Goal: Task Accomplishment & Management: Complete application form

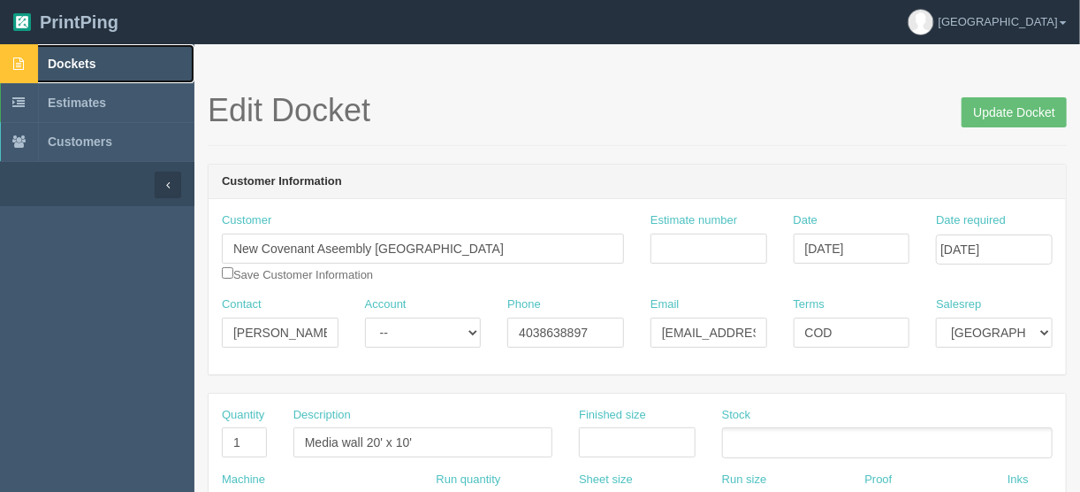
click at [78, 62] on span "Dockets" at bounding box center [72, 64] width 48 height 14
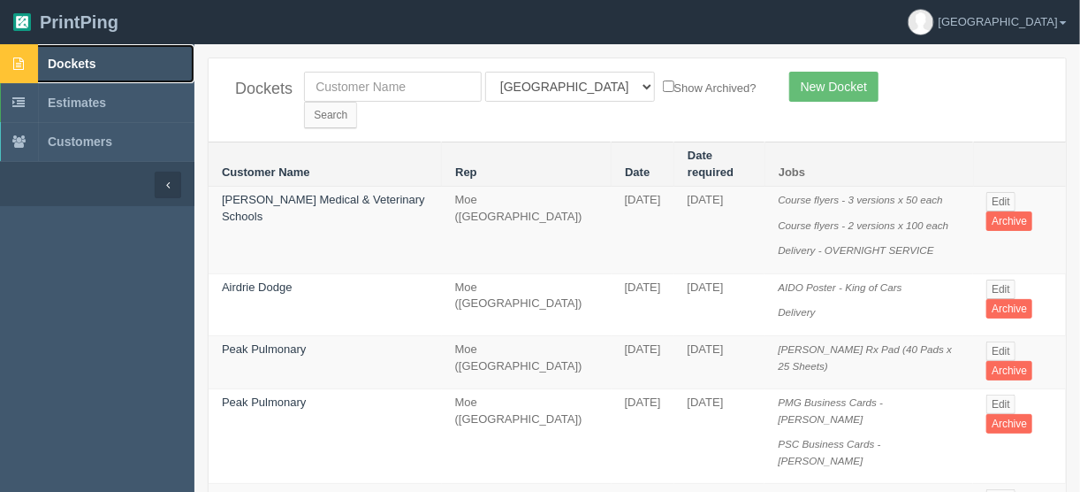
click at [75, 62] on span "Dockets" at bounding box center [72, 64] width 48 height 14
click at [360, 83] on input "text" at bounding box center [393, 87] width 178 height 30
type input "impact s"
click at [357, 102] on input "Search" at bounding box center [330, 115] width 53 height 27
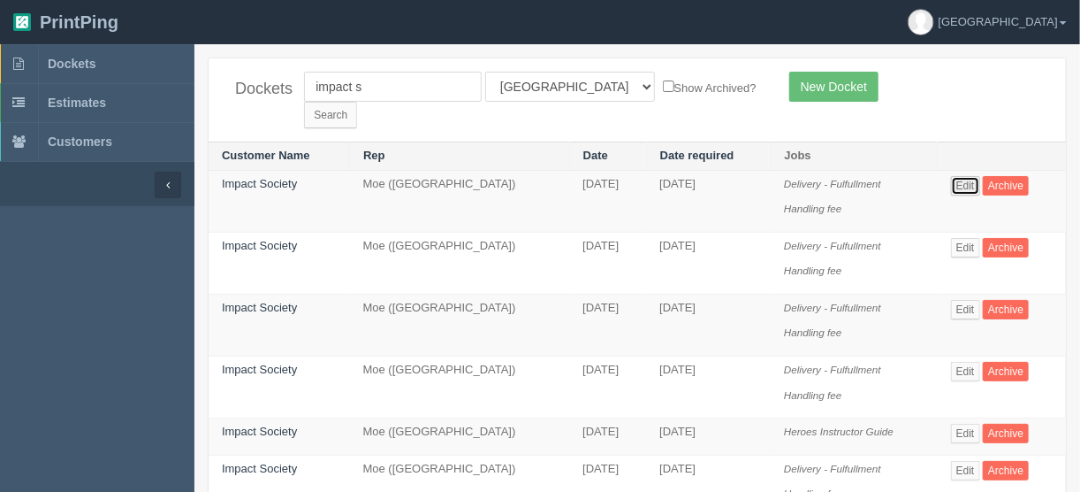
click at [970, 176] on link "Edit" at bounding box center [965, 185] width 29 height 19
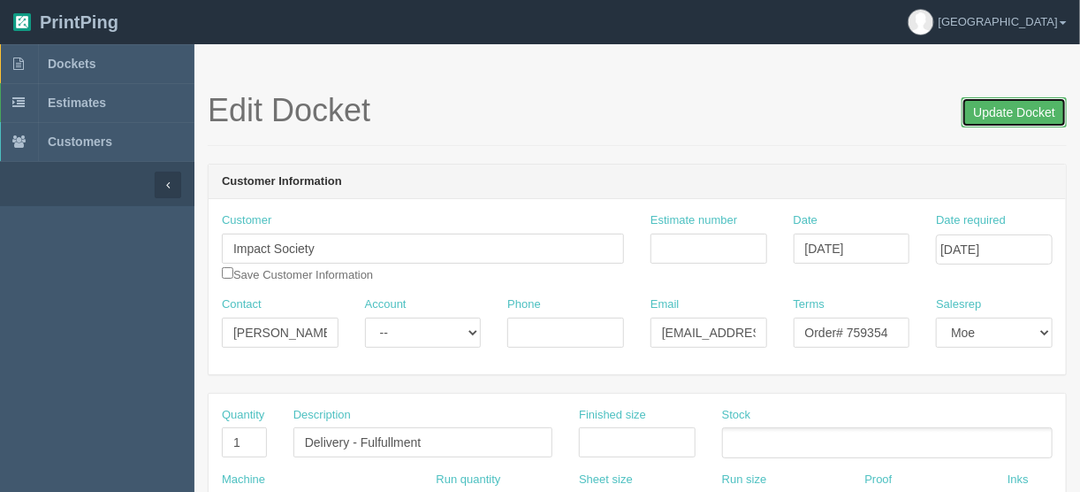
click at [991, 108] on input "Update Docket" at bounding box center [1014, 112] width 105 height 30
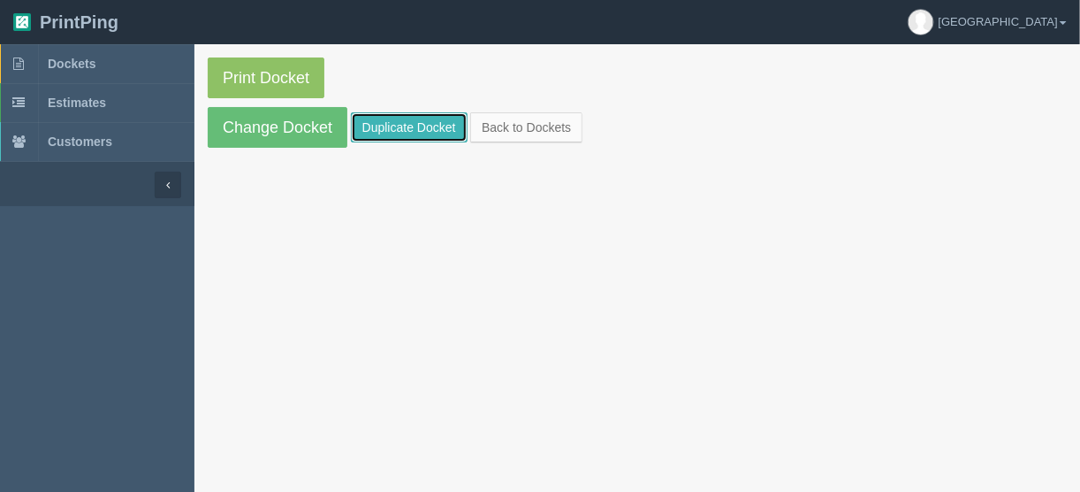
click at [408, 114] on link "Duplicate Docket" at bounding box center [409, 127] width 117 height 30
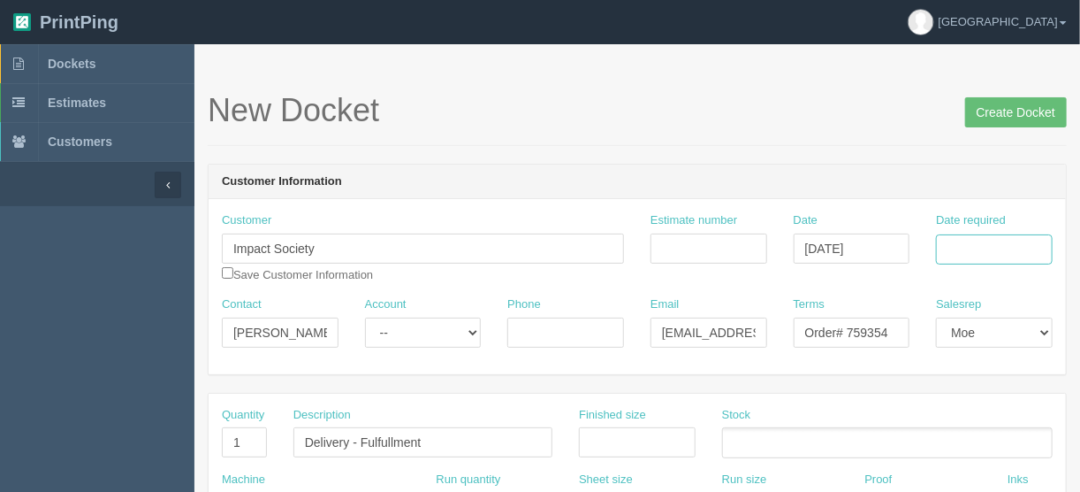
click at [971, 248] on input "Date required" at bounding box center [994, 249] width 117 height 30
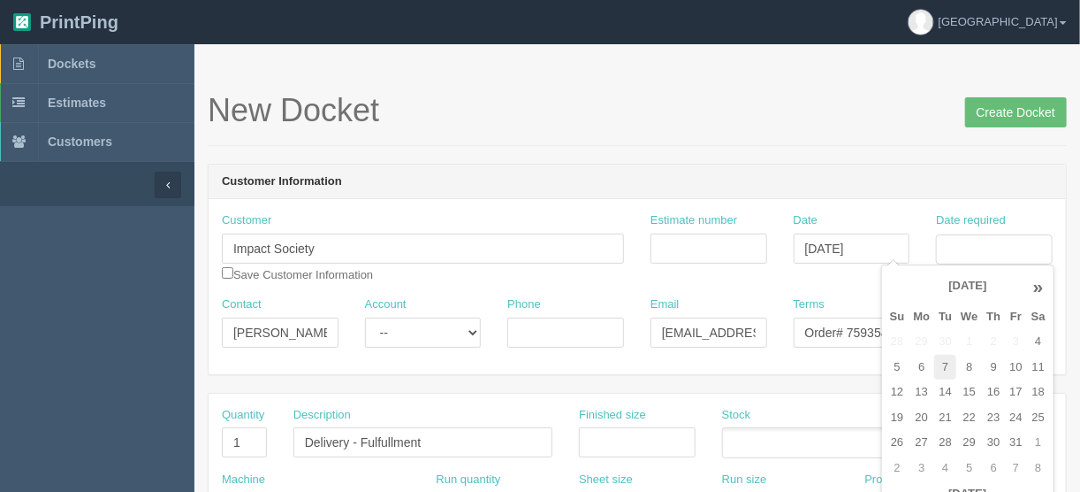
click at [949, 364] on td "7" at bounding box center [945, 367] width 22 height 26
click at [1013, 363] on td "10" at bounding box center [1015, 367] width 21 height 26
type input "October 10, 2025"
click at [855, 328] on input "Order# 759354" at bounding box center [852, 332] width 117 height 30
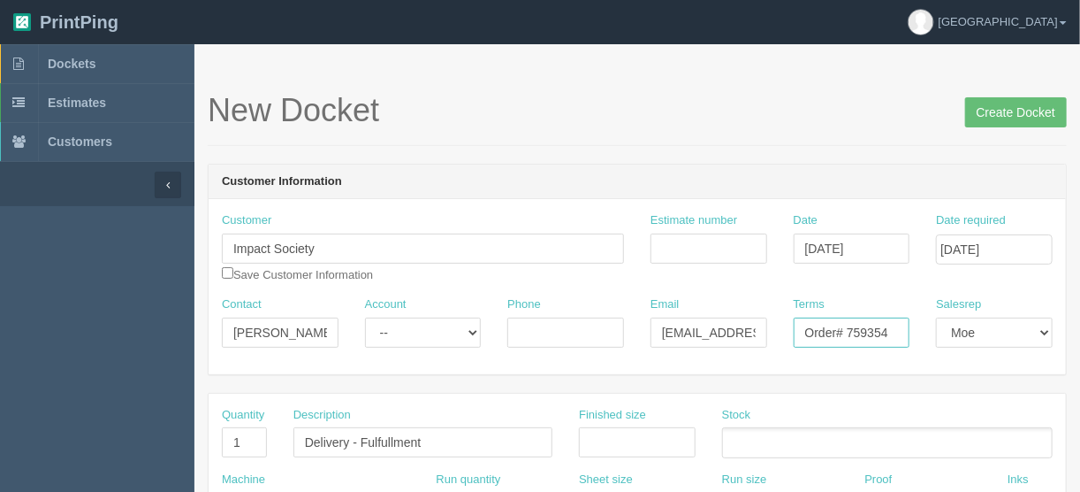
click at [889, 331] on input "Order# 759354" at bounding box center [852, 332] width 117 height 30
type input "Order# 759932"
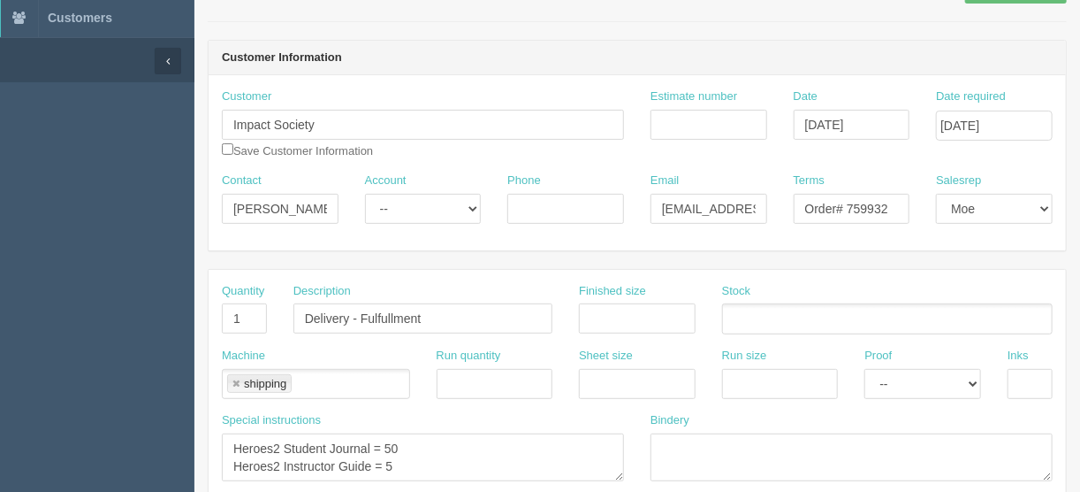
scroll to position [283, 0]
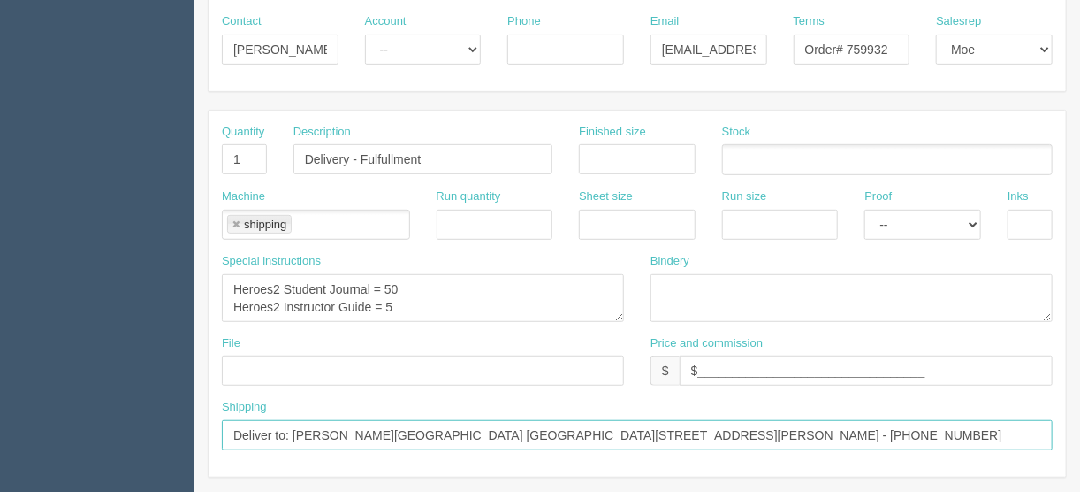
drag, startPoint x: 910, startPoint y: 428, endPoint x: 290, endPoint y: 436, distance: 619.7
click at [290, 436] on input "Deliver to: Shelley Ward Anglophone School District North 78 Henderson Street M…" at bounding box center [637, 435] width 831 height 30
paste input "Loro Koski BSW Government of Saskatchewan 300 1146 - 102nd Street North Battlef…"
click at [897, 433] on input "Deliver to: Loro Koski BSW Government of Saskatchewan 300 1146 - 102nd Street N…" at bounding box center [637, 435] width 831 height 30
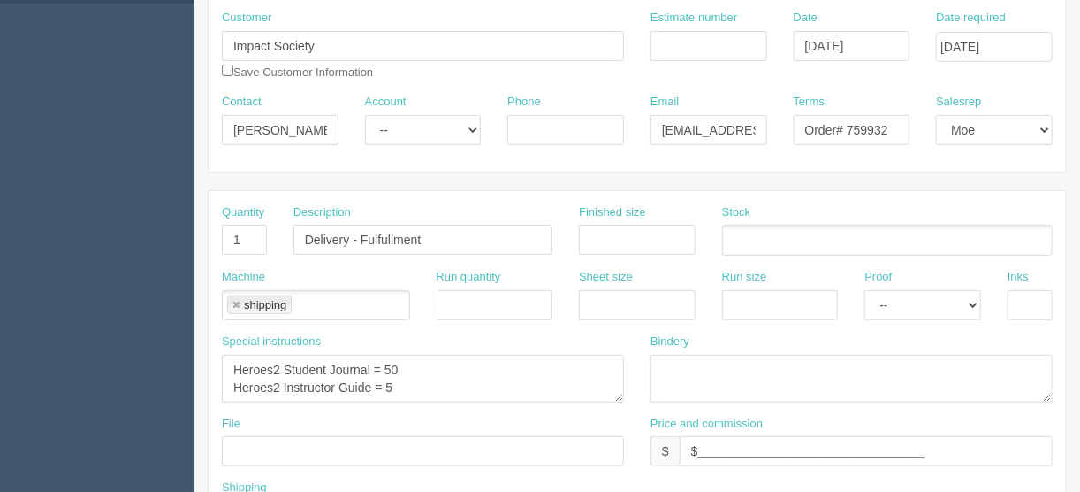
scroll to position [212, 0]
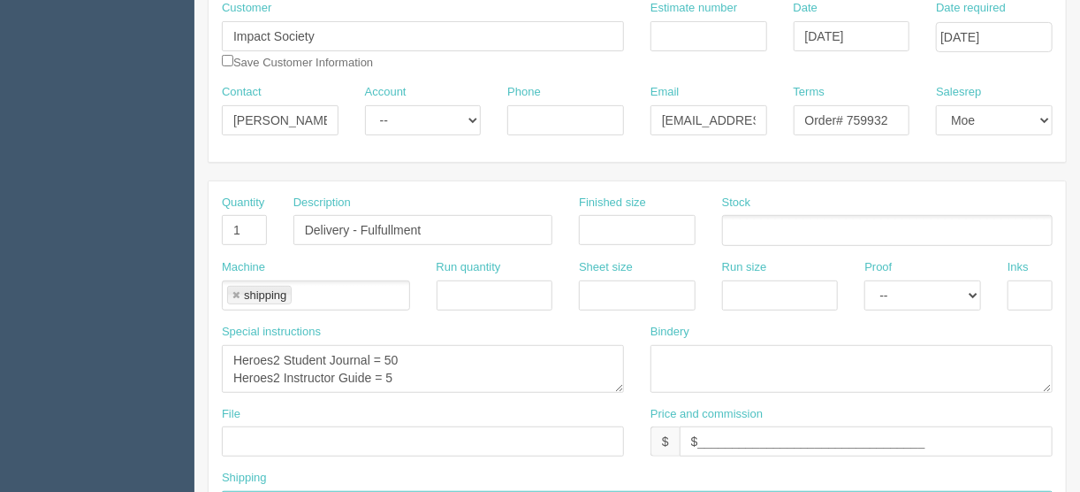
type input "Deliver to: Loro Koski BSW Government of Saskatchewan 300 1146 - 102nd Street N…"
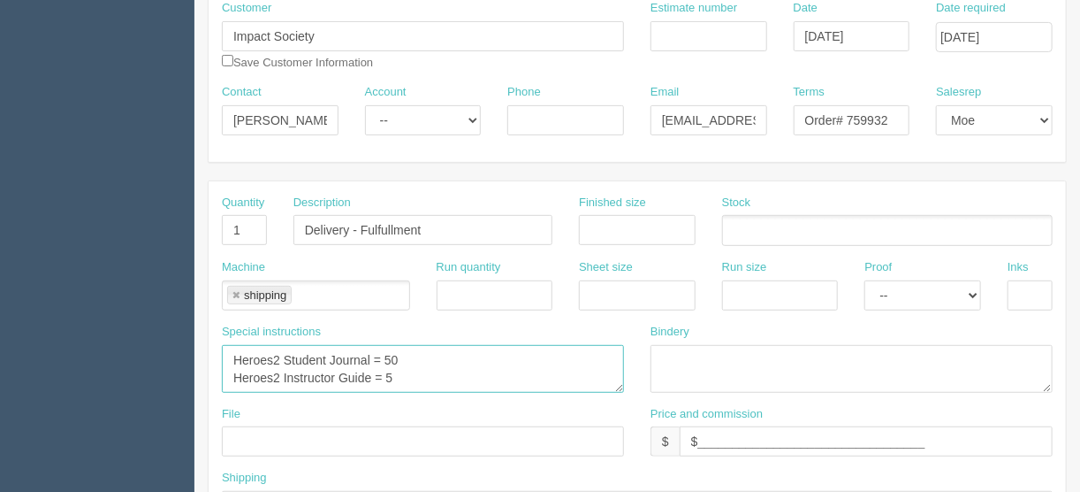
drag, startPoint x: 278, startPoint y: 353, endPoint x: 255, endPoint y: 392, distance: 46.4
click at [278, 353] on textarea "Heroes2 Student Journal = 50 Heroes2 Instructor Guide = 5" at bounding box center [423, 369] width 402 height 48
click at [474, 348] on textarea "Heroes2 Student Journal = 50 Heroes2 Instructor Guide = 5" at bounding box center [423, 369] width 402 height 48
click at [278, 370] on textarea "Heroes2 Student Journal = 50 Heroes2 Instructor Guide = 5" at bounding box center [423, 369] width 402 height 48
click at [464, 371] on textarea "Heroes2 Student Journal = 50 Heroes2 Instructor Guide = 5" at bounding box center [423, 369] width 402 height 48
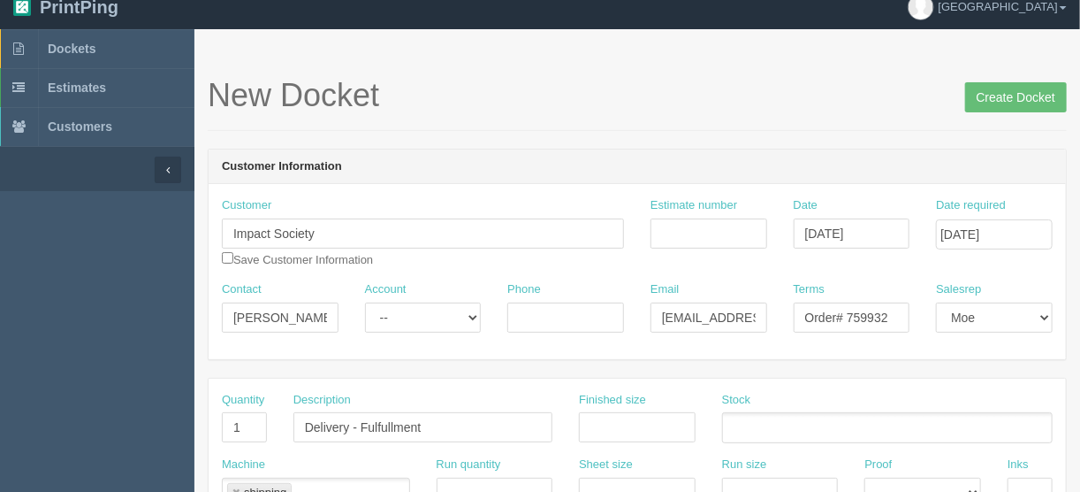
scroll to position [0, 0]
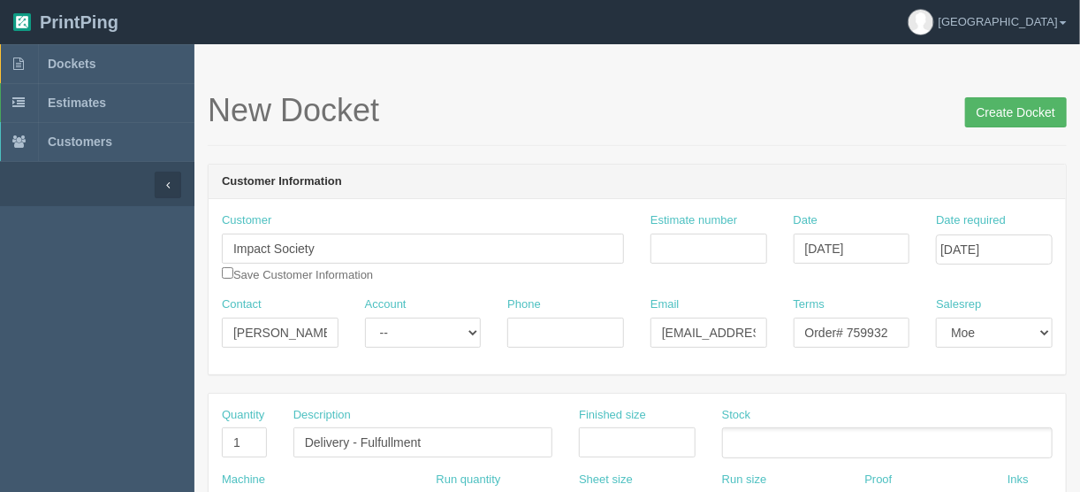
type textarea "Heroes are Warriors Student Journal = 4 Heroes are Warriors Instructor Guide = …"
click at [1009, 104] on input "Create Docket" at bounding box center [1016, 112] width 102 height 30
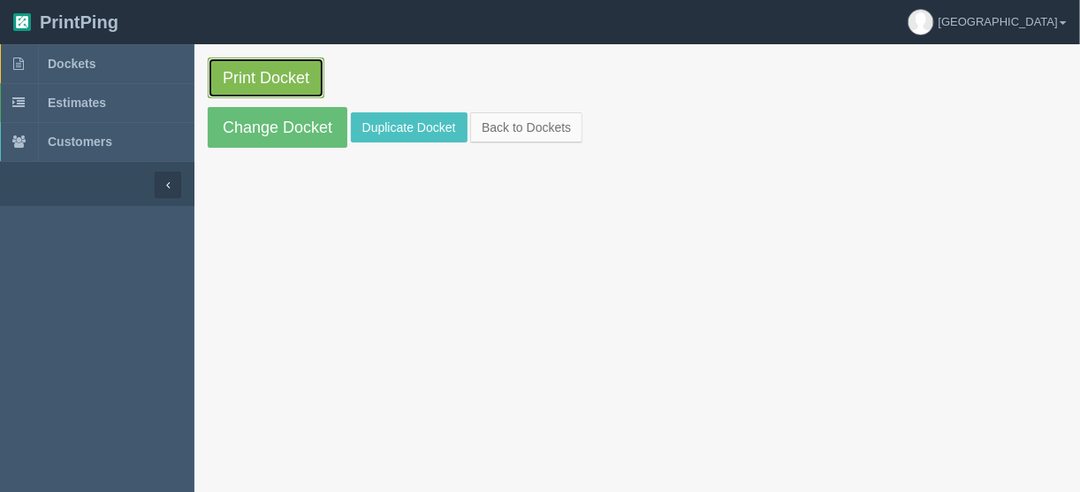
click at [270, 72] on link "Print Docket" at bounding box center [266, 77] width 117 height 41
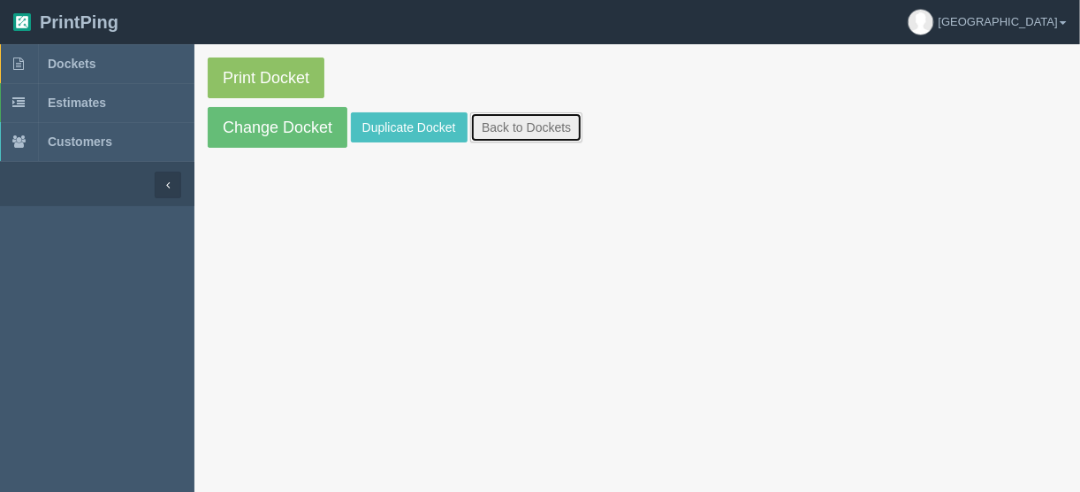
click at [537, 126] on link "Back to Dockets" at bounding box center [526, 127] width 112 height 30
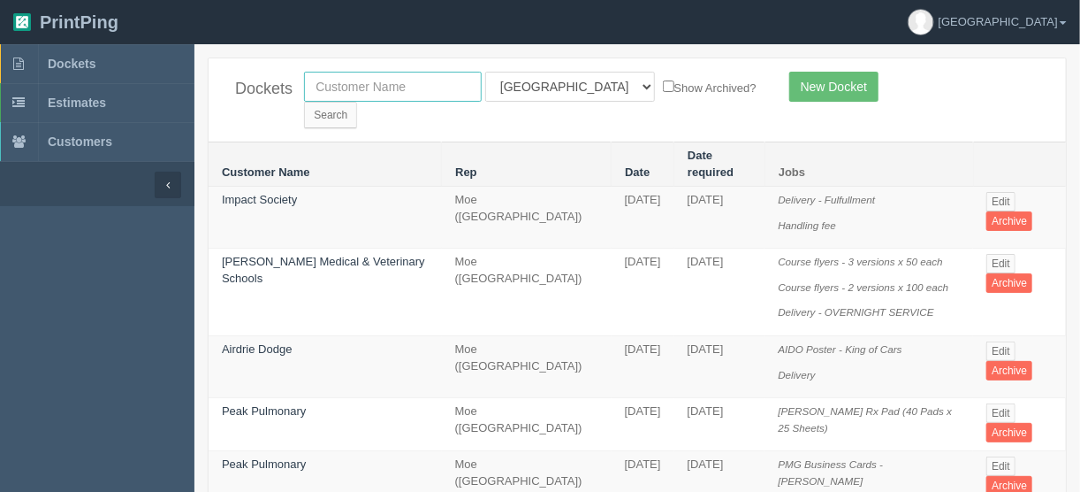
click at [325, 78] on input "text" at bounding box center [393, 87] width 178 height 30
type input "samari"
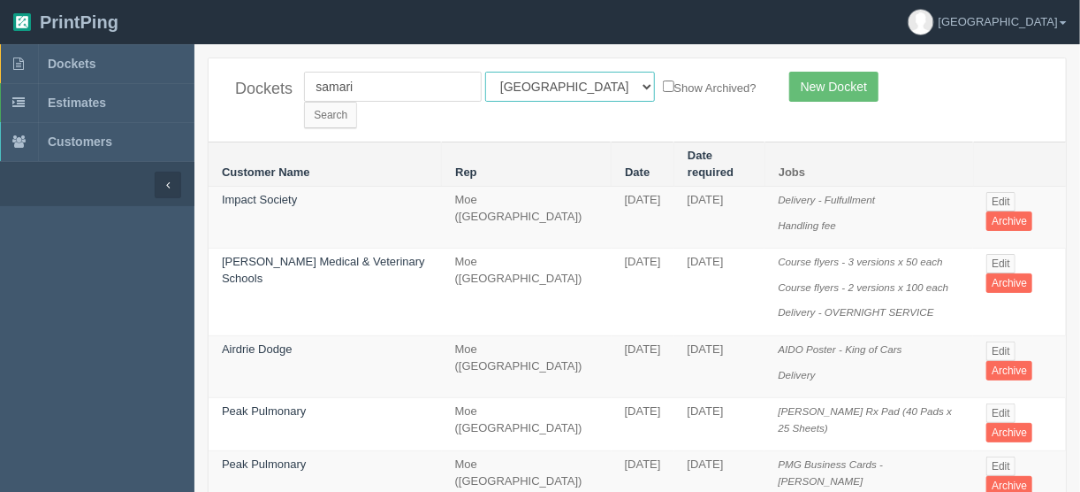
click at [568, 80] on select "All Users Ali Ali Test 1 Aly Amy Ankit Arif Brandon Dan France Greg Jim Mark Ma…" at bounding box center [570, 87] width 170 height 30
select select
click at [485, 72] on select "All Users Ali Ali Test 1 Aly Amy Ankit Arif Brandon Dan France Greg Jim Mark Ma…" at bounding box center [570, 87] width 170 height 30
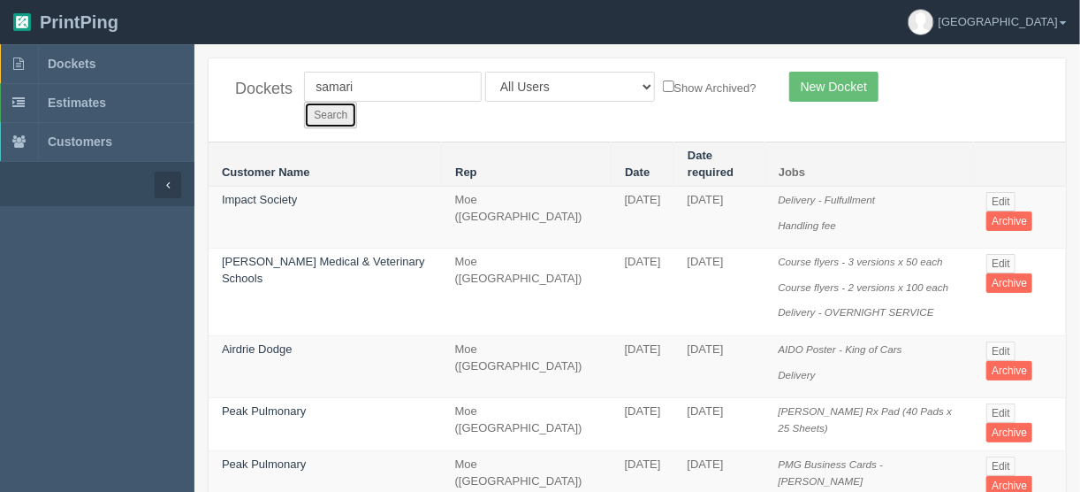
click at [357, 102] on input "Search" at bounding box center [330, 115] width 53 height 27
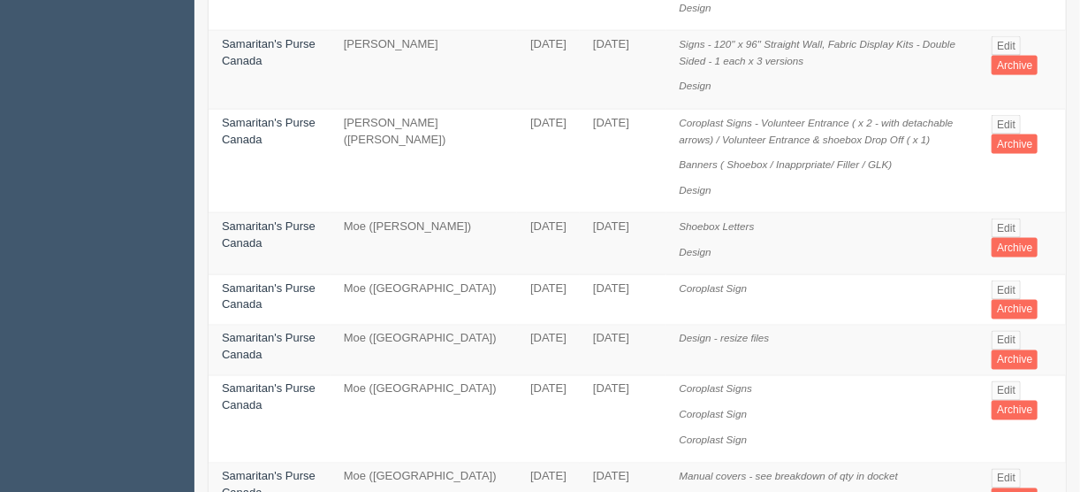
scroll to position [1061, 0]
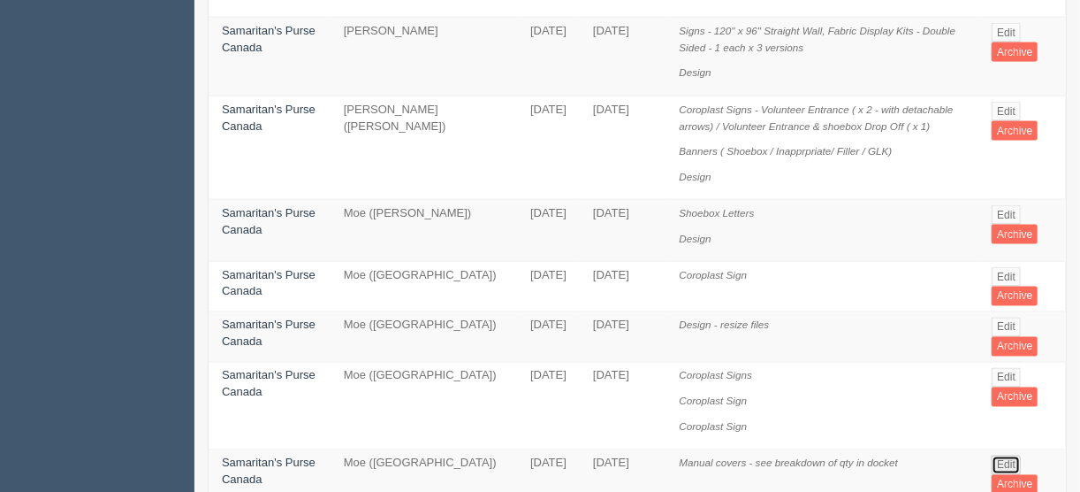
click at [1002, 455] on link "Edit" at bounding box center [1006, 464] width 29 height 19
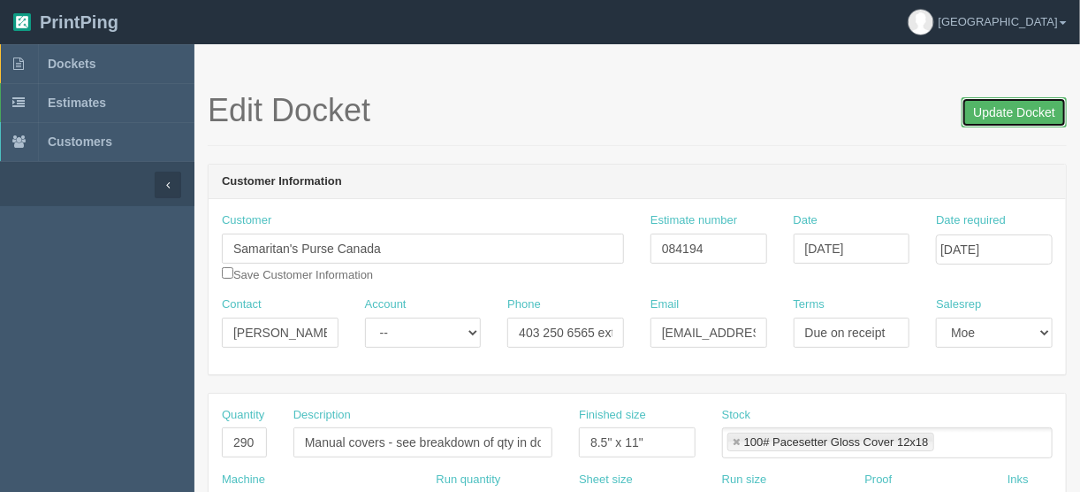
click at [1006, 110] on input "Update Docket" at bounding box center [1014, 112] width 105 height 30
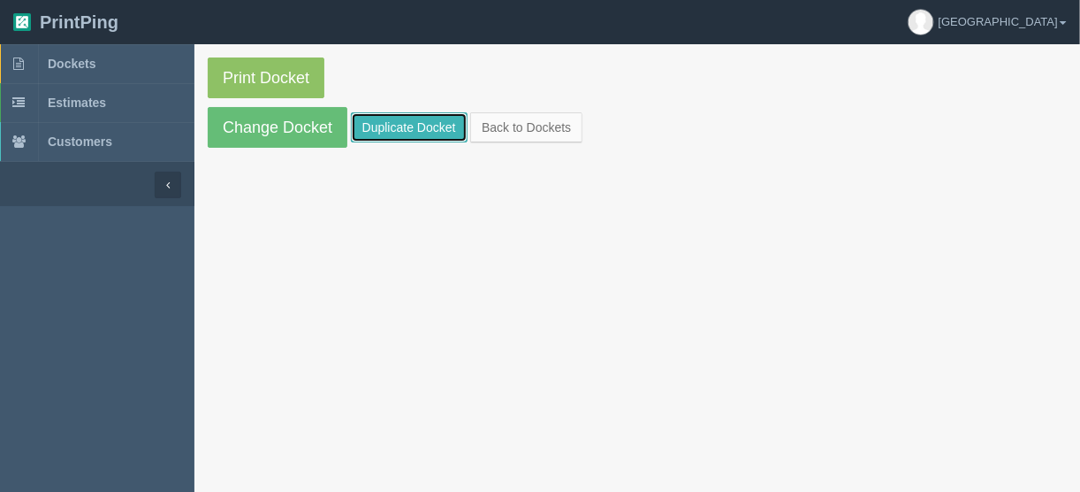
click at [405, 129] on link "Duplicate Docket" at bounding box center [409, 127] width 117 height 30
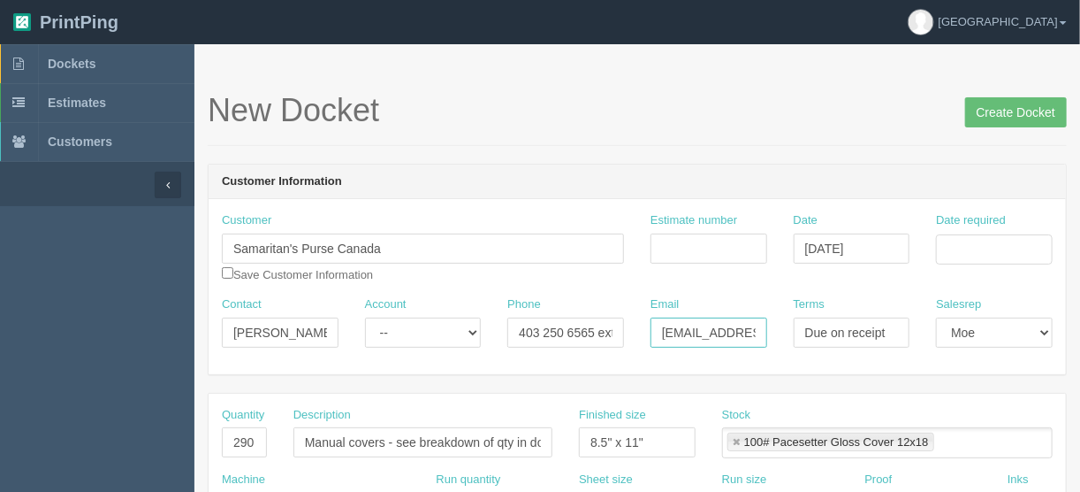
scroll to position [0, 33]
drag, startPoint x: 651, startPoint y: 324, endPoint x: 863, endPoint y: 334, distance: 212.4
click at [863, 334] on div "Contact [PERSON_NAME] Account -- Existing Client Allrush Client Rep Client Phon…" at bounding box center [637, 328] width 857 height 65
paste input "lfortowsky"
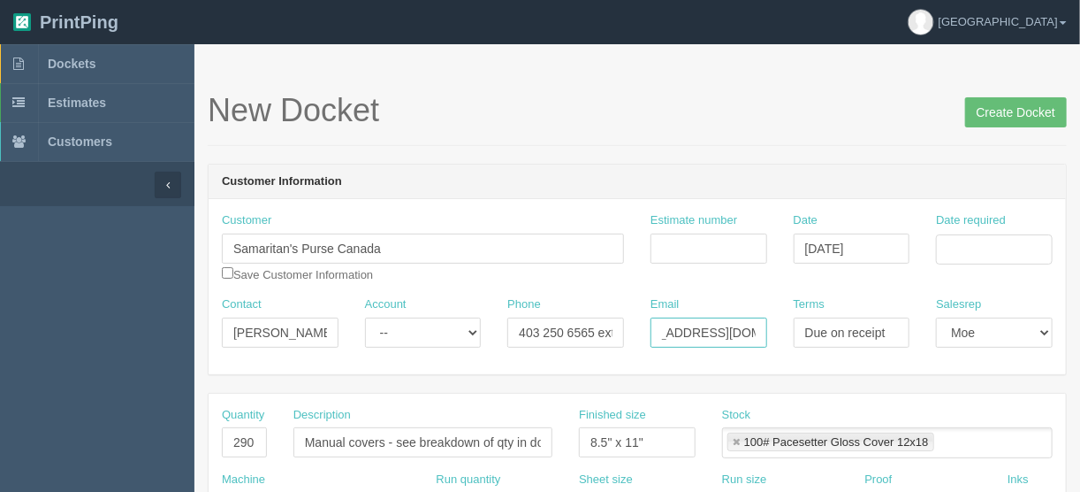
type input "[EMAIL_ADDRESS][DOMAIN_NAME]"
drag, startPoint x: 311, startPoint y: 334, endPoint x: 143, endPoint y: 325, distance: 168.2
paste input "[PERSON_NAME]"
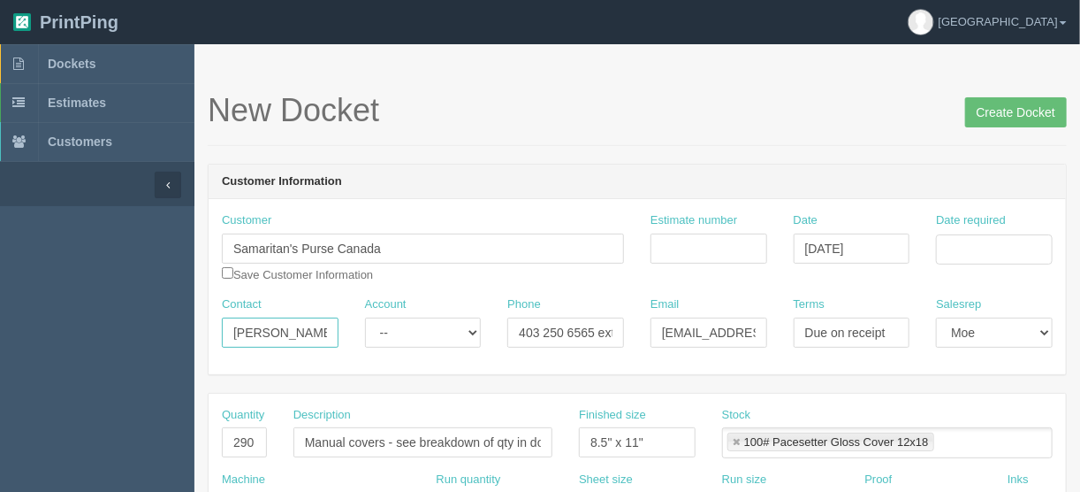
scroll to position [0, 7]
type input "[PERSON_NAME]"
drag, startPoint x: 510, startPoint y: 333, endPoint x: 689, endPoint y: 322, distance: 178.9
click at [631, 331] on div "Phone 403 250 6565 ext. 8821" at bounding box center [565, 328] width 143 height 65
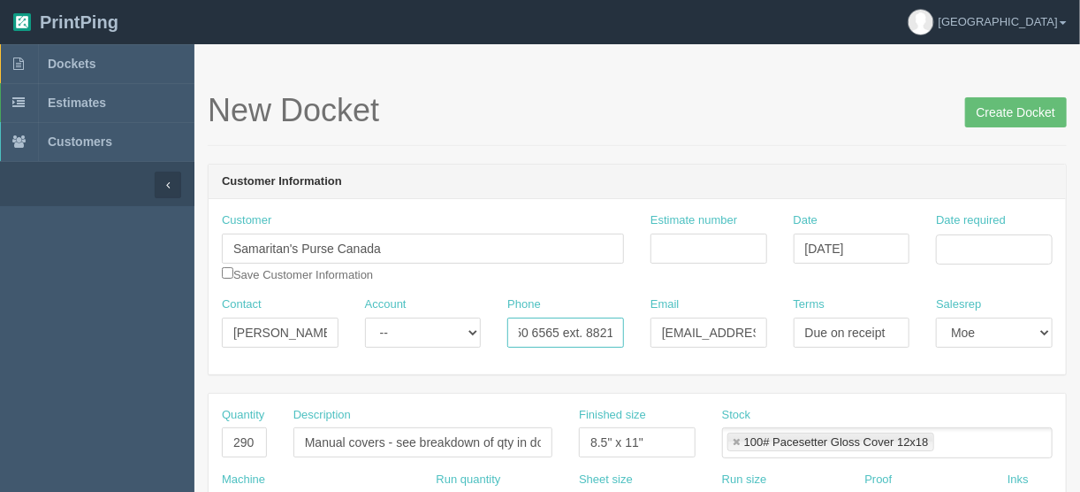
paste input "-250-6565 ext. 8513"
type input "403-250-6565 ext. 8513"
click at [718, 245] on input "Estimate number" at bounding box center [709, 248] width 117 height 30
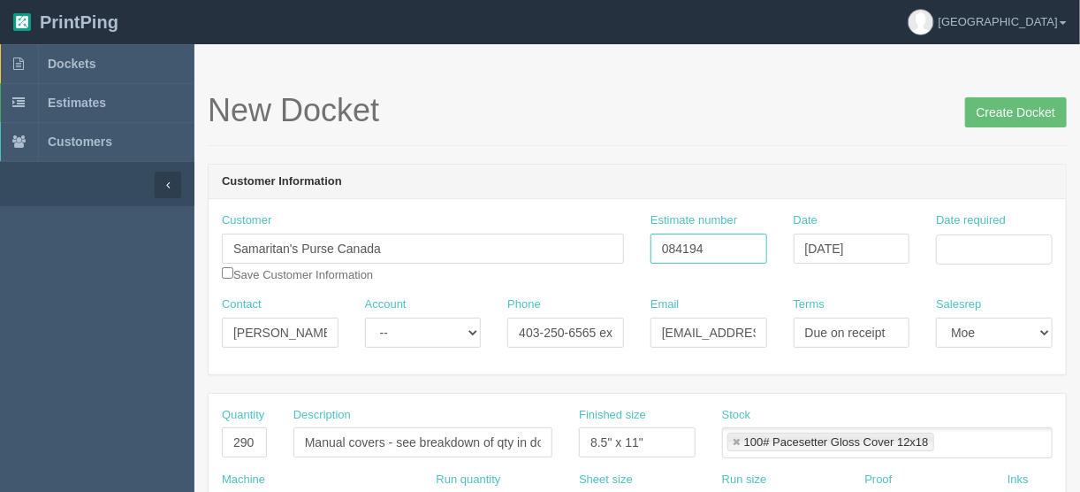
type input "084194"
click at [977, 243] on input "Date required" at bounding box center [994, 249] width 117 height 30
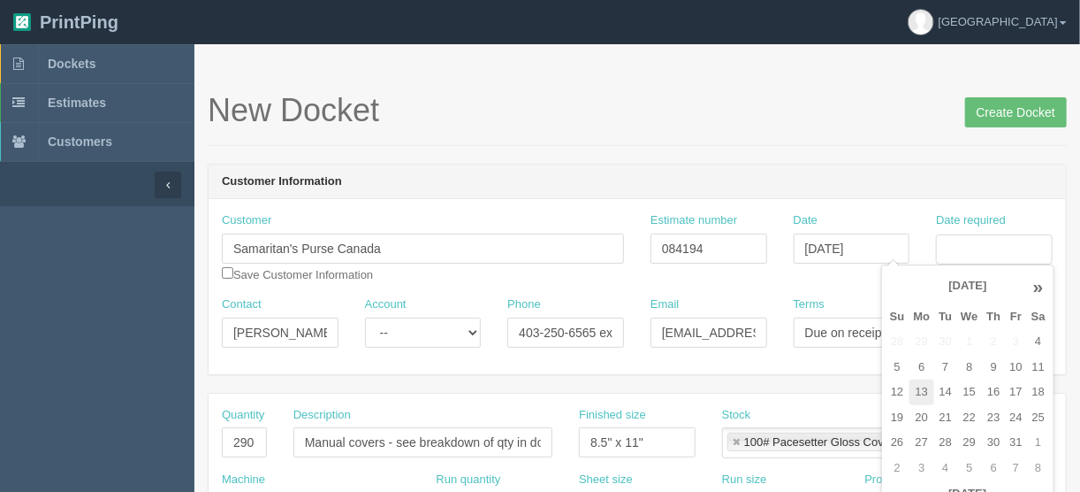
click at [924, 389] on td "13" at bounding box center [923, 392] width 26 height 26
click at [940, 385] on td "14" at bounding box center [945, 392] width 22 height 26
type input "[DATE]"
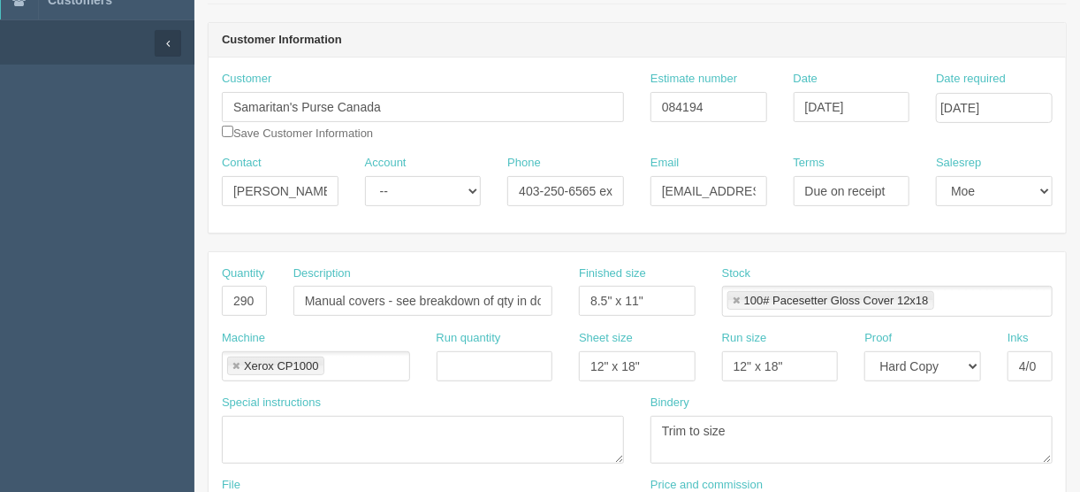
scroll to position [354, 0]
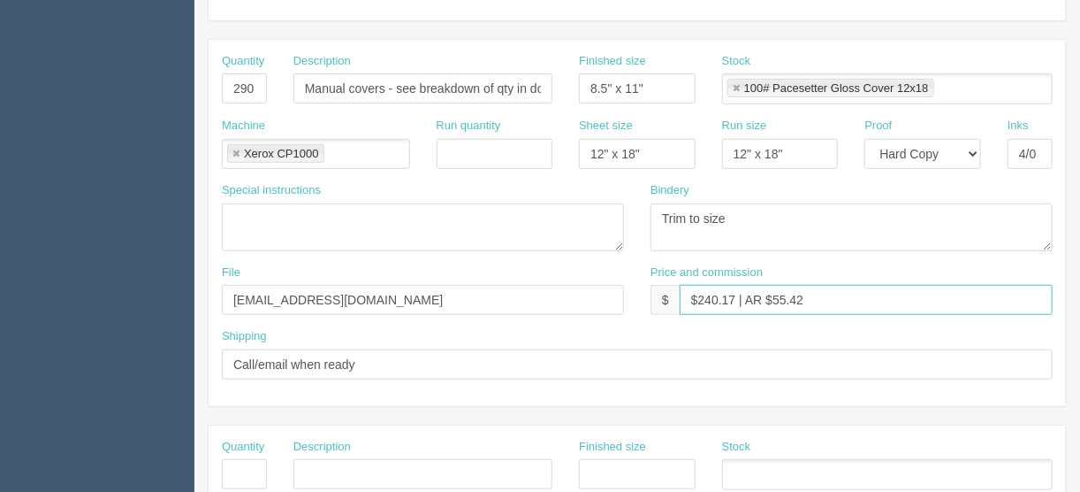
drag, startPoint x: 734, startPoint y: 292, endPoint x: 697, endPoint y: 298, distance: 36.8
click at [697, 298] on input "$240.17 | AR $55.42" at bounding box center [866, 300] width 373 height 30
type input "$413.95 | AR $55.42"
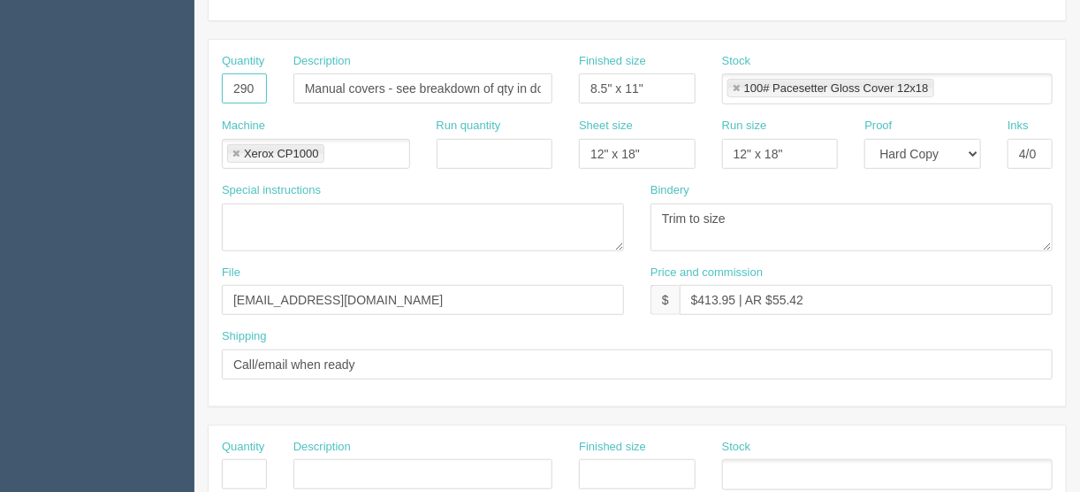
drag, startPoint x: 232, startPoint y: 82, endPoint x: 271, endPoint y: 88, distance: 39.4
click at [271, 88] on div "Quantity 290" at bounding box center [245, 85] width 72 height 65
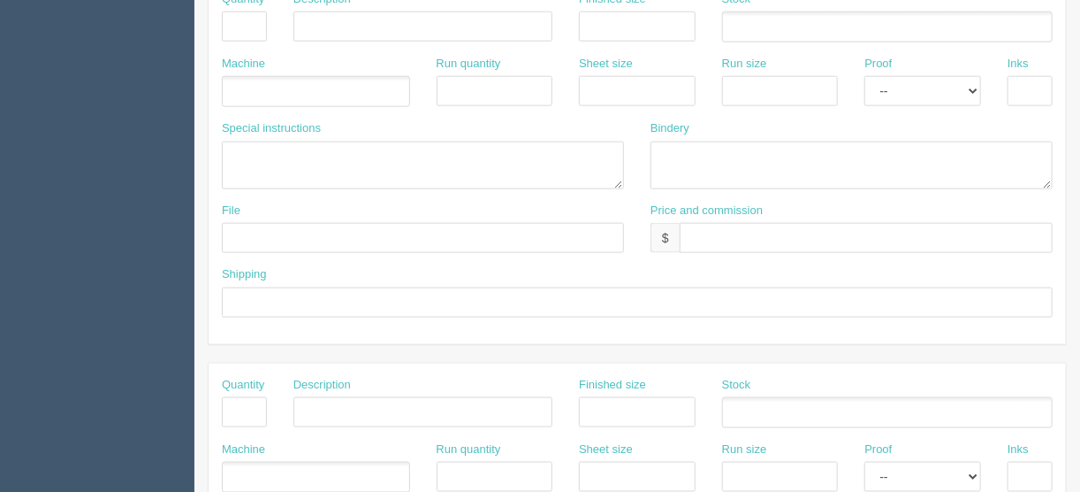
scroll to position [707, 0]
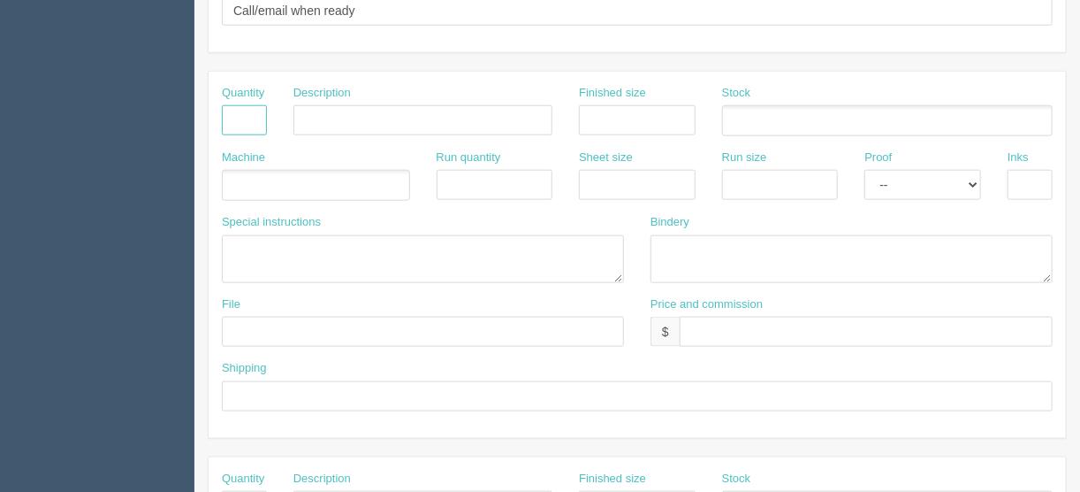
click at [241, 115] on input "text" at bounding box center [244, 120] width 45 height 30
type input "1"
type input "Design - make changes"
click at [280, 175] on ul at bounding box center [316, 185] width 188 height 31
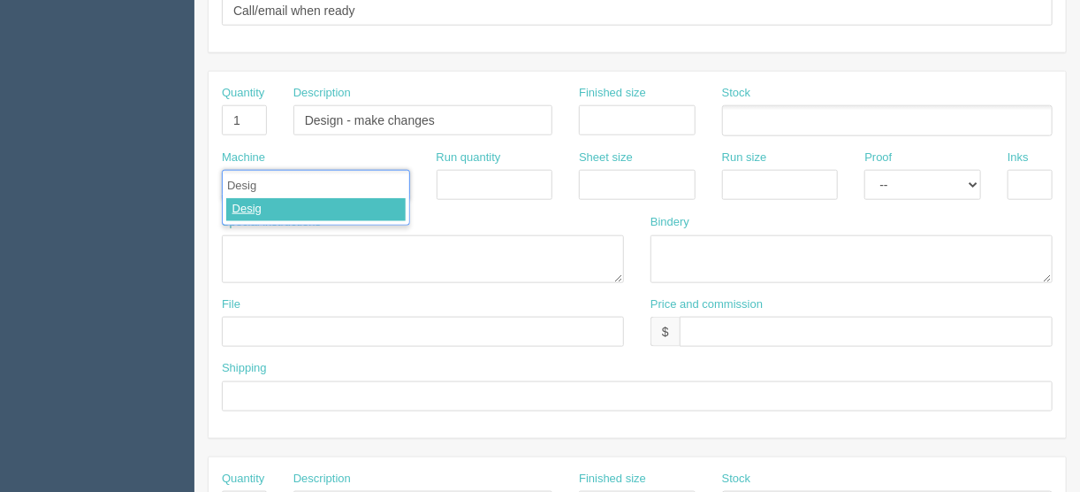
type input "Design"
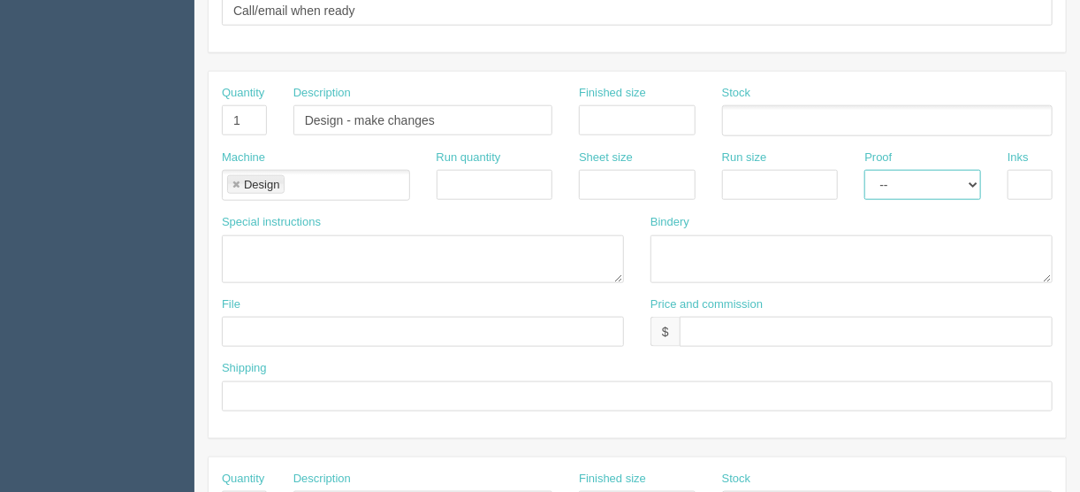
click at [976, 181] on select "-- Email Hard Copy" at bounding box center [923, 185] width 117 height 30
select select "Email"
click at [865, 170] on select "-- Email Hard Copy" at bounding box center [923, 185] width 117 height 30
click at [709, 327] on input "text" at bounding box center [866, 331] width 373 height 30
type input "$included above"
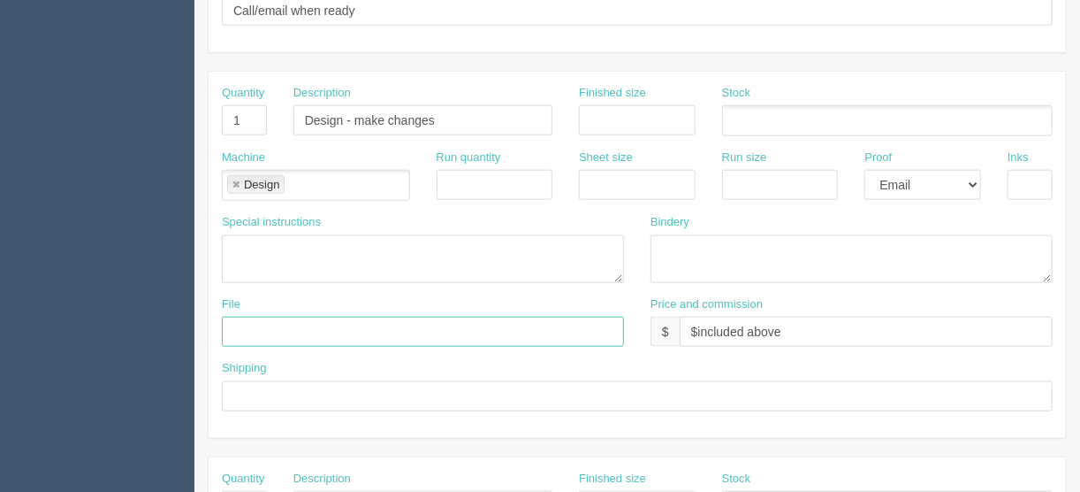
click at [232, 322] on input "text" at bounding box center [423, 331] width 402 height 30
type input "[EMAIL_ADDRESS][DOMAIN_NAME]"
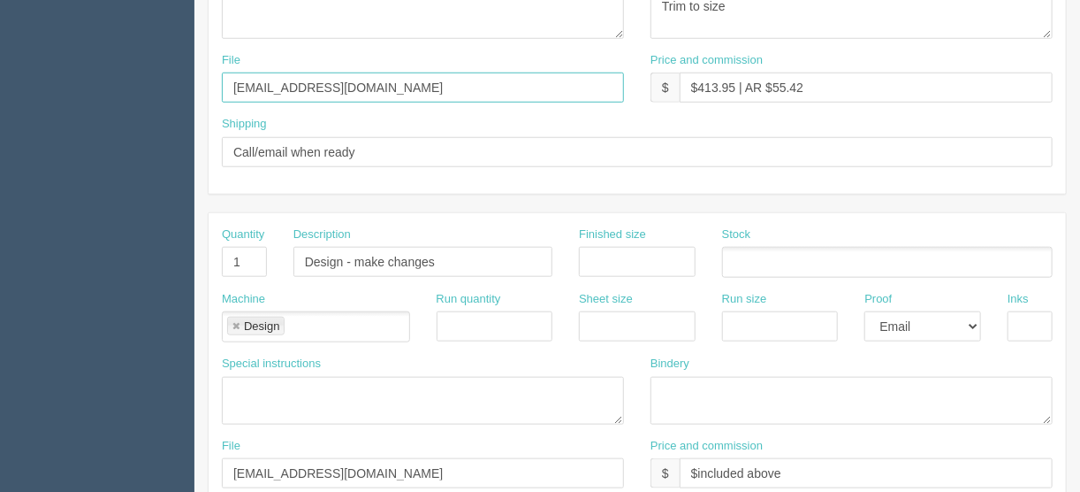
drag, startPoint x: 339, startPoint y: 79, endPoint x: 156, endPoint y: 72, distance: 183.1
click at [161, 72] on section "Dockets Estimates Customers" at bounding box center [540, 258] width 1080 height 1561
type input "Client files"
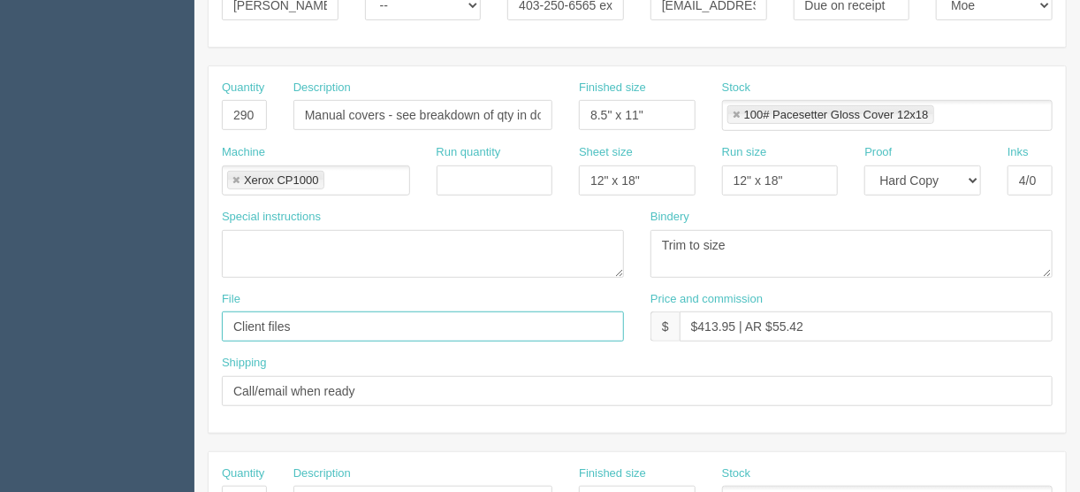
scroll to position [141, 0]
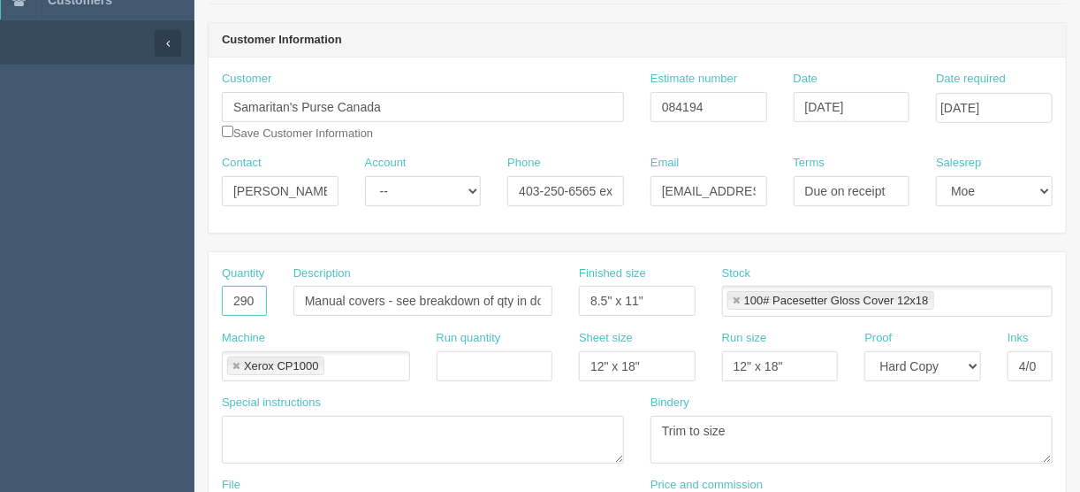
drag, startPoint x: 226, startPoint y: 286, endPoint x: 301, endPoint y: 300, distance: 75.4
click at [301, 300] on div "Quantity 290 Description Manual covers - see breakdown of qty in docket Finishe…" at bounding box center [637, 297] width 857 height 65
type input "266"
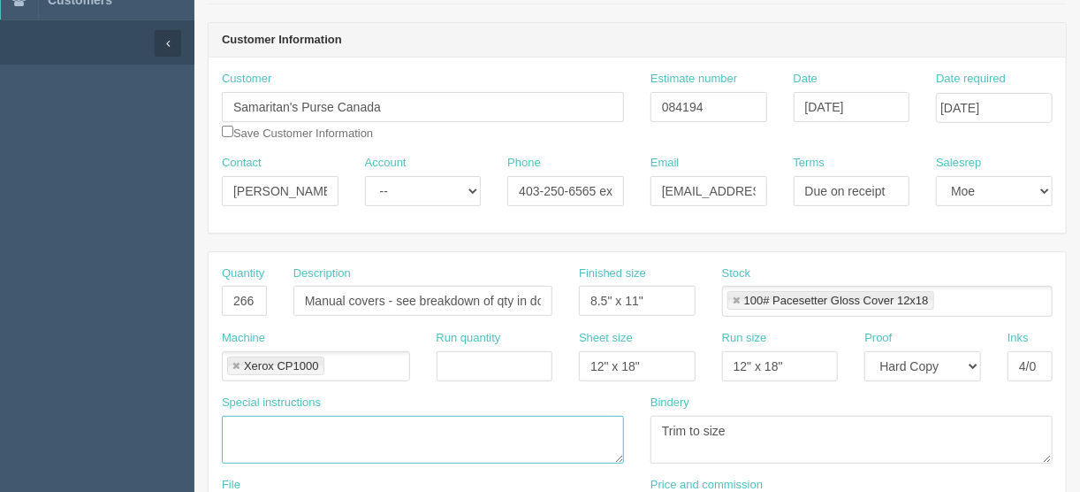
click at [235, 415] on textarea at bounding box center [423, 439] width 402 height 48
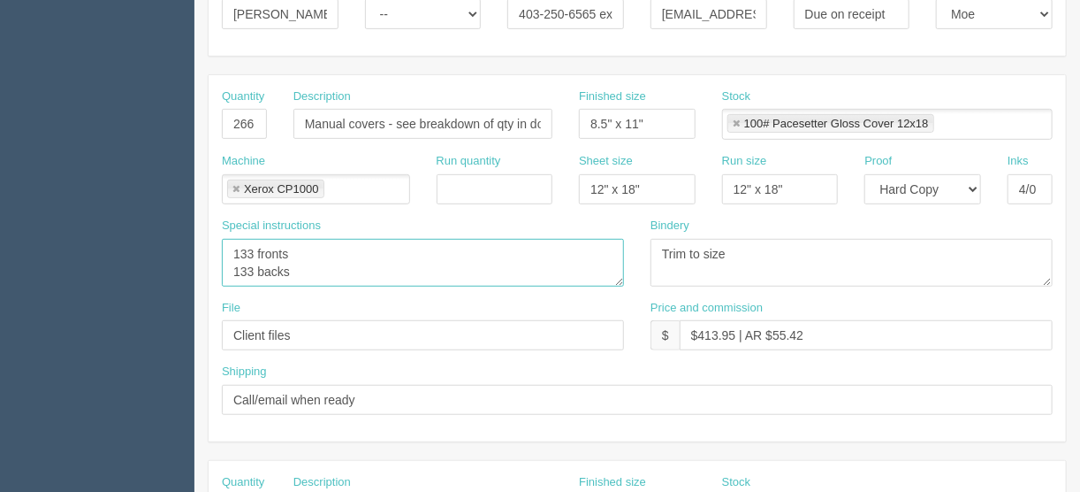
scroll to position [354, 0]
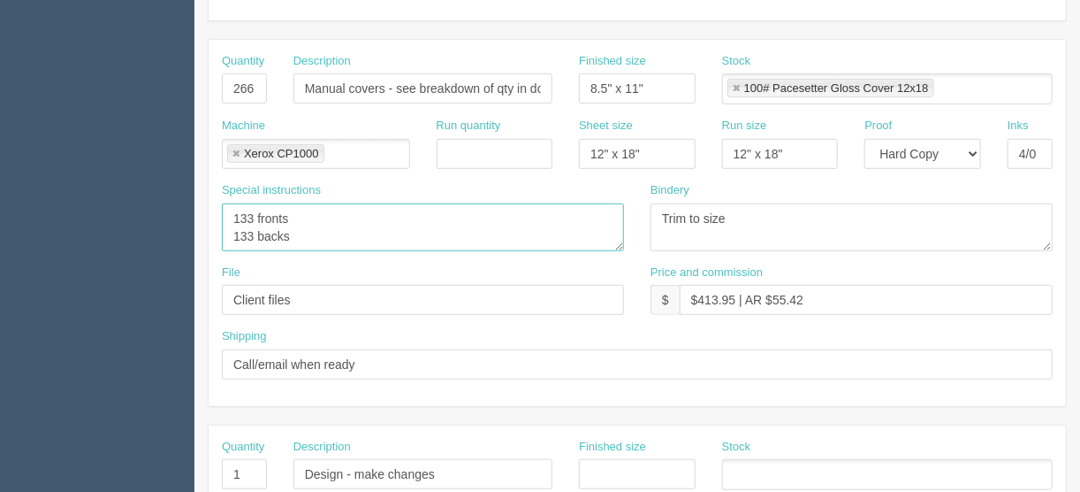
type textarea "133 fronts 133 backs"
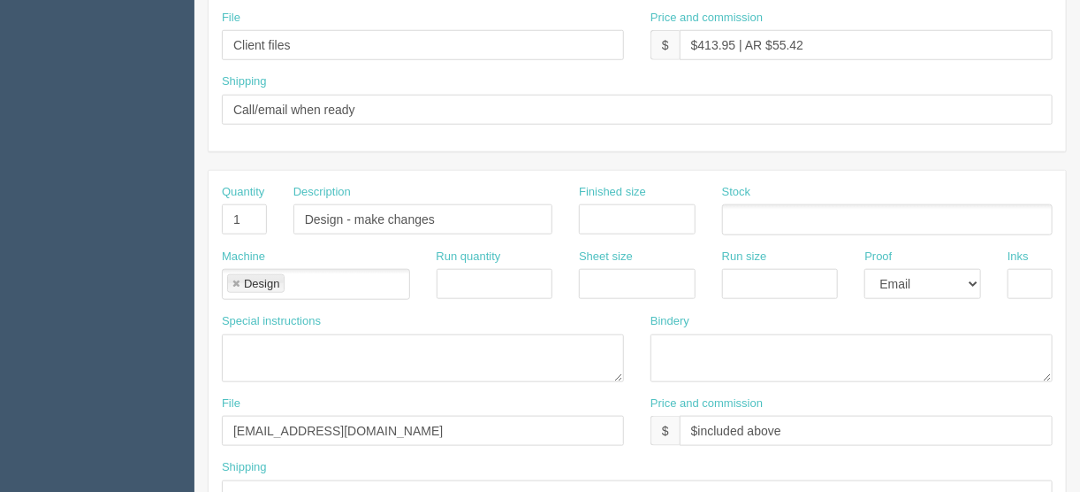
scroll to position [636, 0]
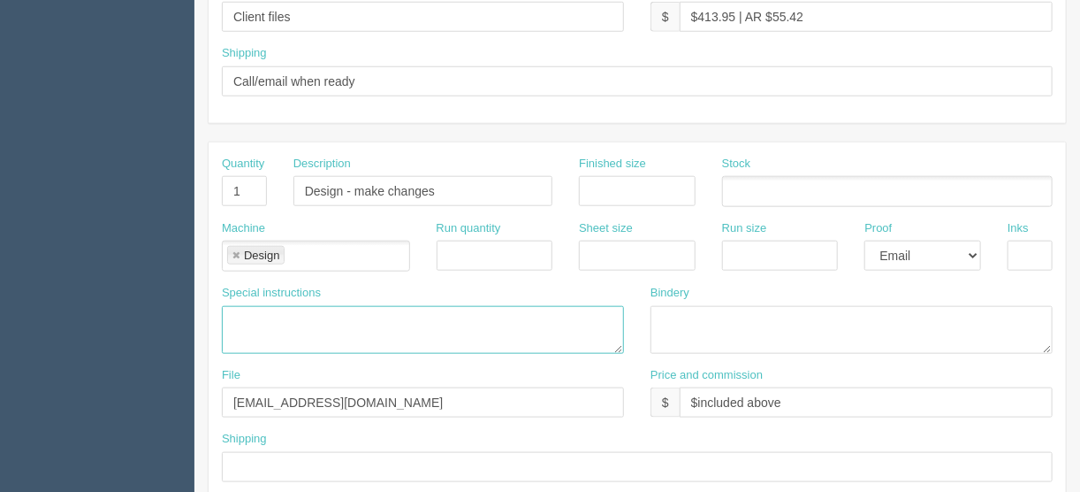
click at [248, 315] on textarea at bounding box center [423, 330] width 402 height 48
paste textarea "• We’ve included the pdf of all the covers printed from 2023 **Please note ther…"
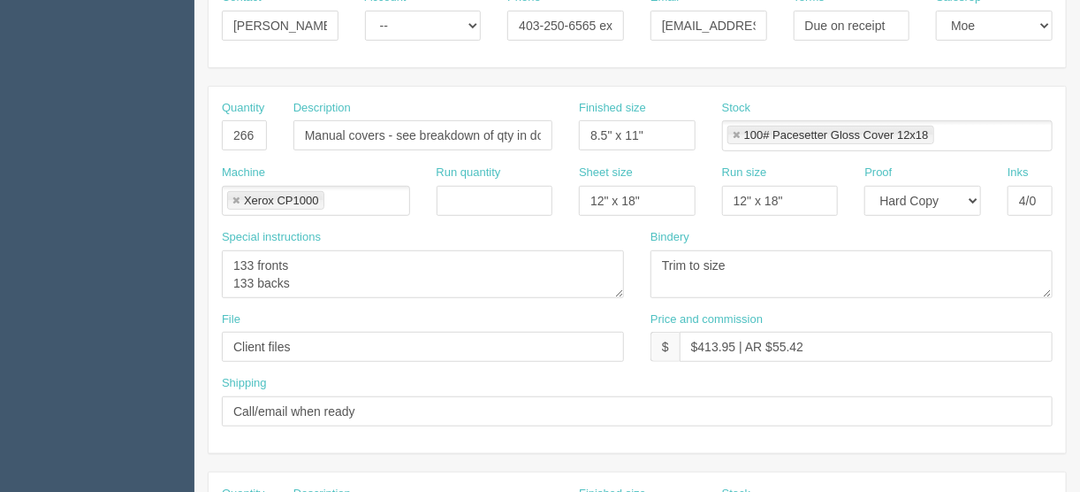
scroll to position [283, 0]
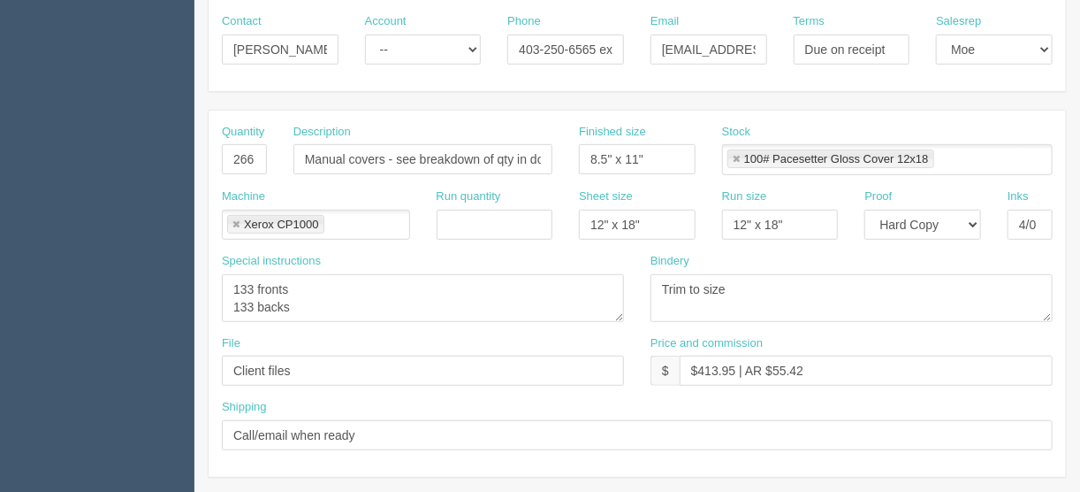
type textarea "• We’ve included the pdf of all the covers printed from 2023 **Please note ther…"
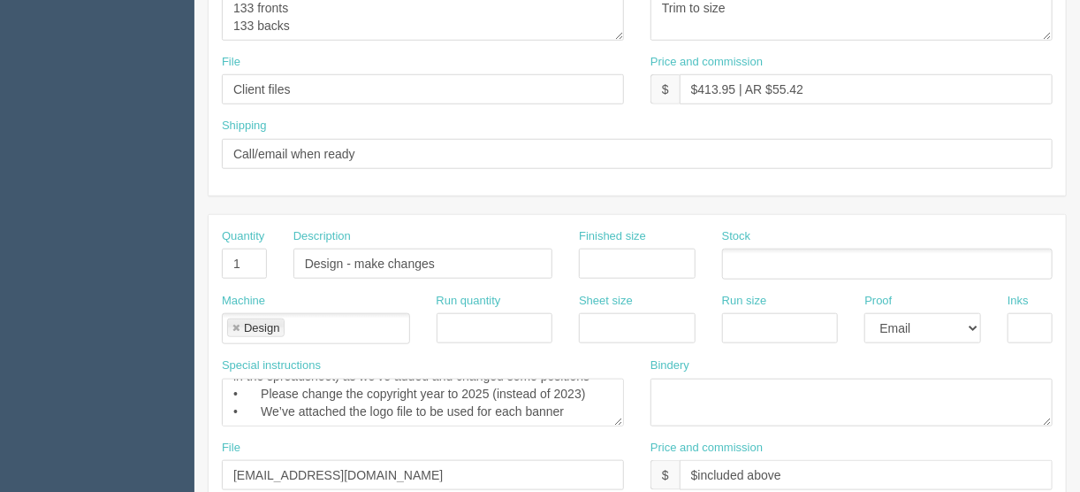
scroll to position [566, 0]
click at [704, 385] on textarea at bounding box center [852, 401] width 402 height 48
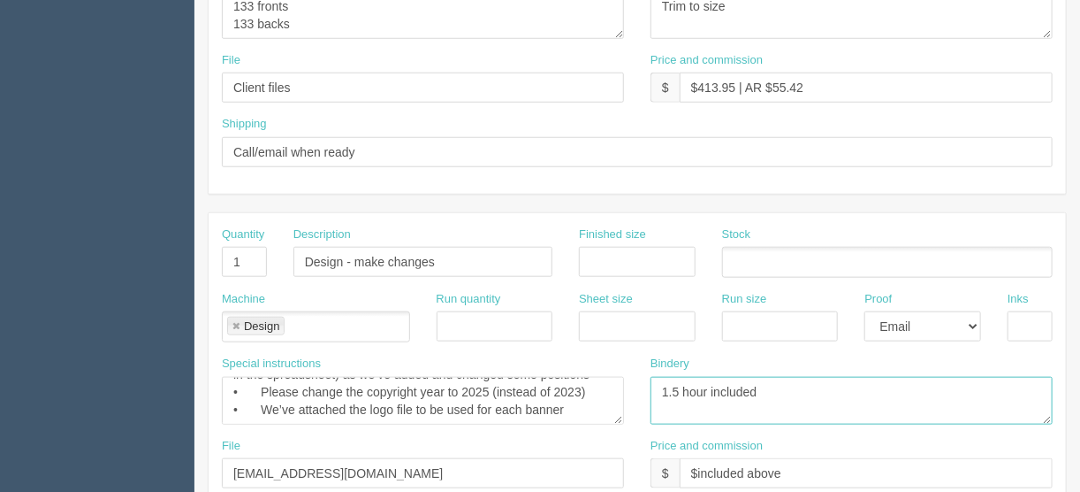
type textarea "1.5 hour included"
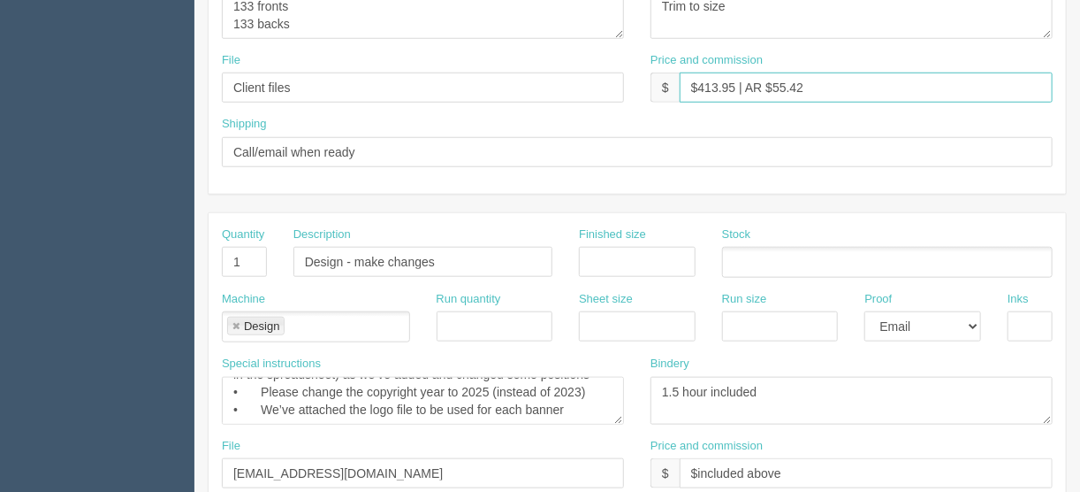
click at [821, 78] on input "$413.95 | AR $55.42" at bounding box center [866, 87] width 373 height 30
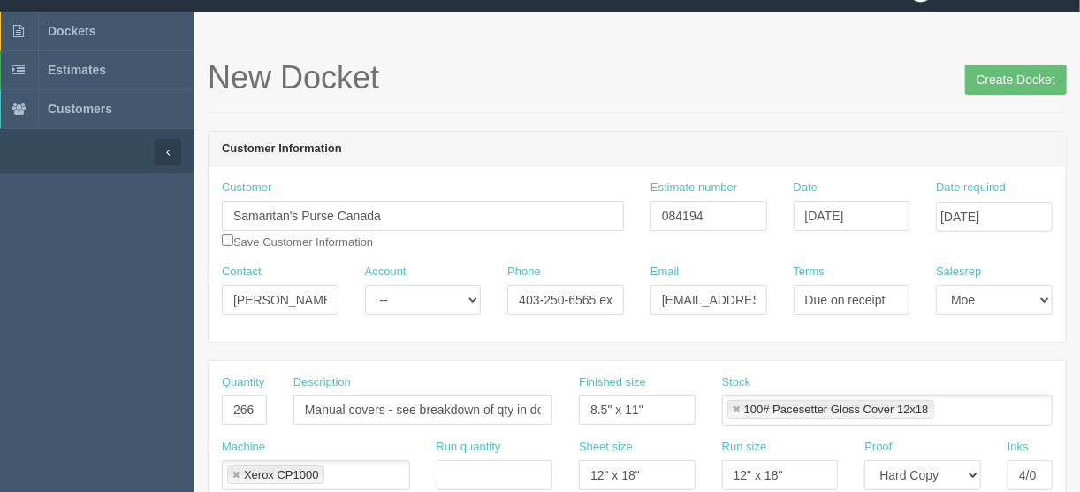
scroll to position [0, 0]
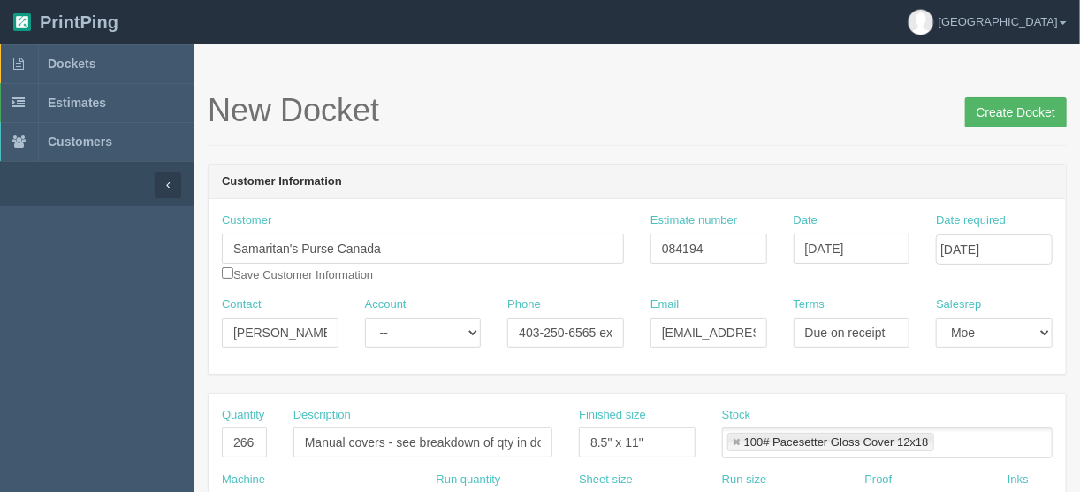
type input "$413.95 | AR $137.99"
click at [1002, 114] on input "Create Docket" at bounding box center [1016, 112] width 102 height 30
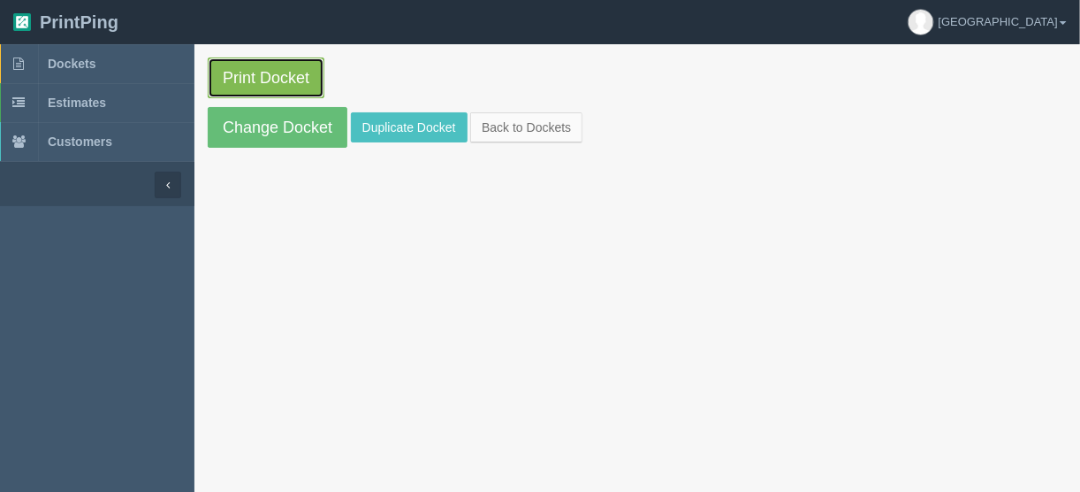
click at [265, 74] on link "Print Docket" at bounding box center [266, 77] width 117 height 41
